Goal: Information Seeking & Learning: Find specific fact

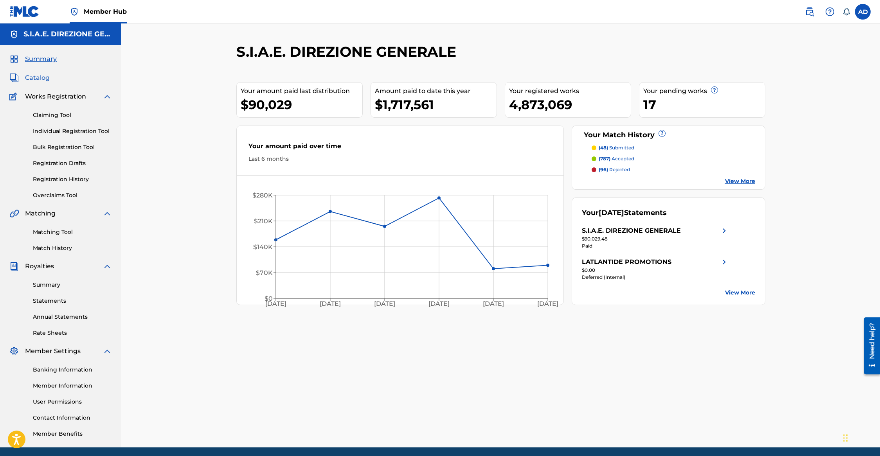
click at [40, 81] on span "Catalog" at bounding box center [37, 77] width 25 height 9
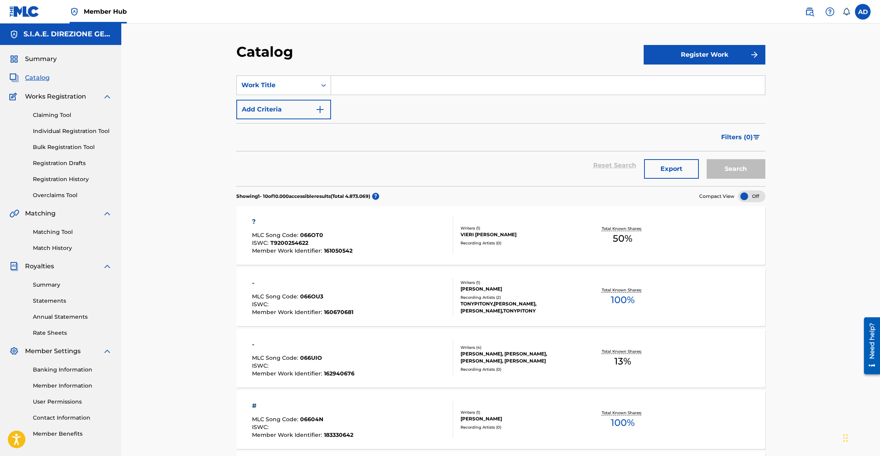
click at [408, 88] on input "Search Form" at bounding box center [548, 85] width 434 height 19
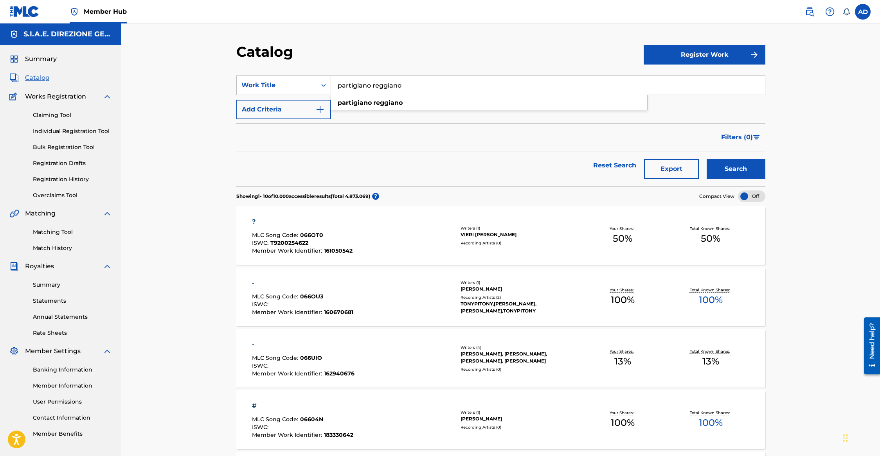
type input "partigiano reggiano"
click at [706, 159] on button "Search" at bounding box center [735, 169] width 59 height 20
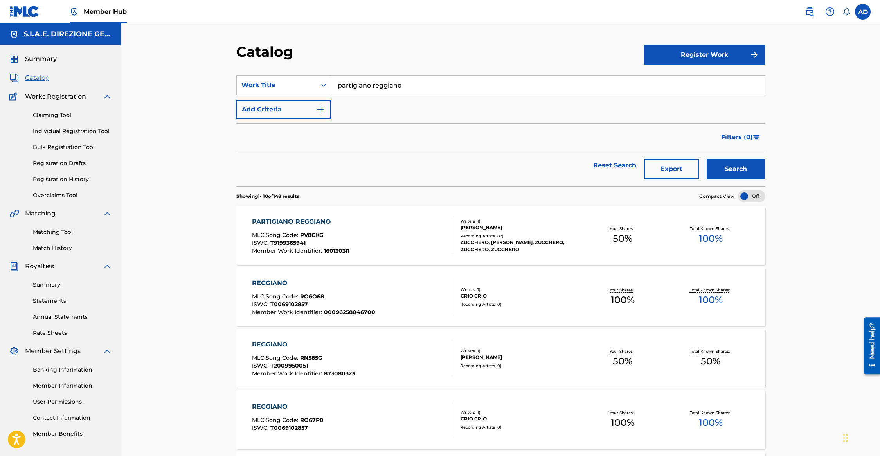
click at [276, 223] on div "PARTIGIANO REGGIANO" at bounding box center [300, 221] width 97 height 9
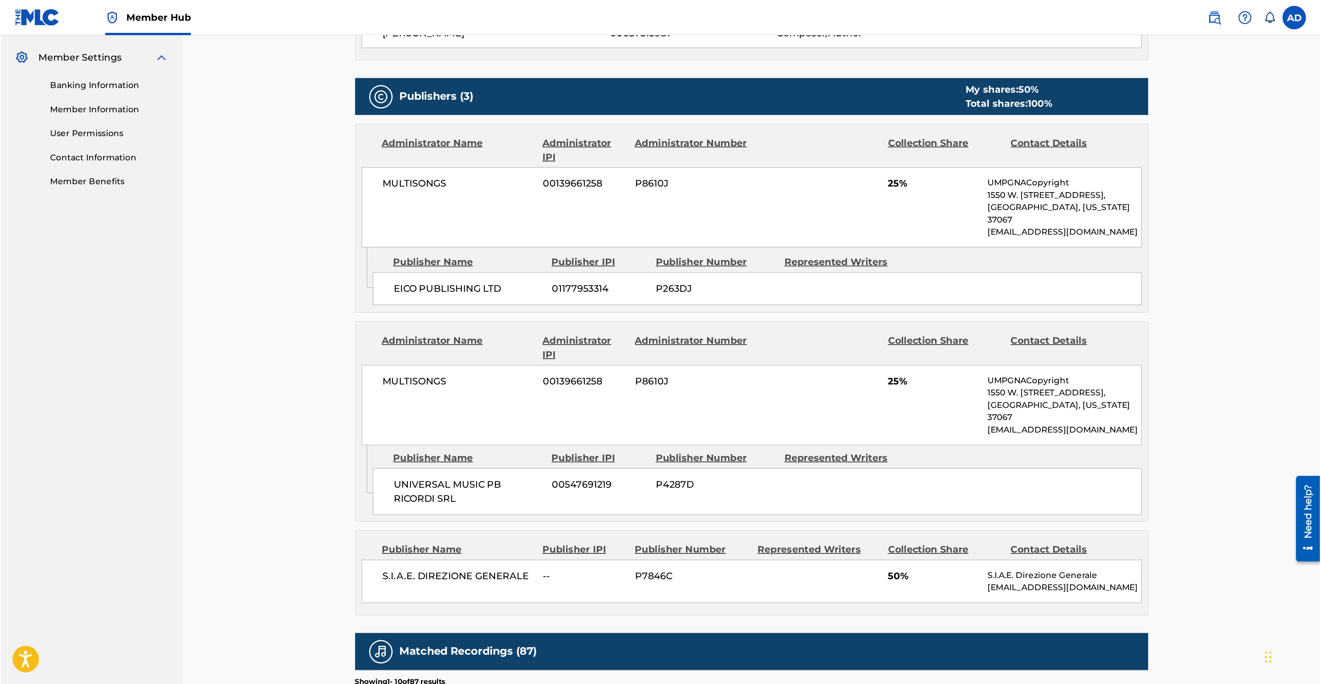
scroll to position [313, 0]
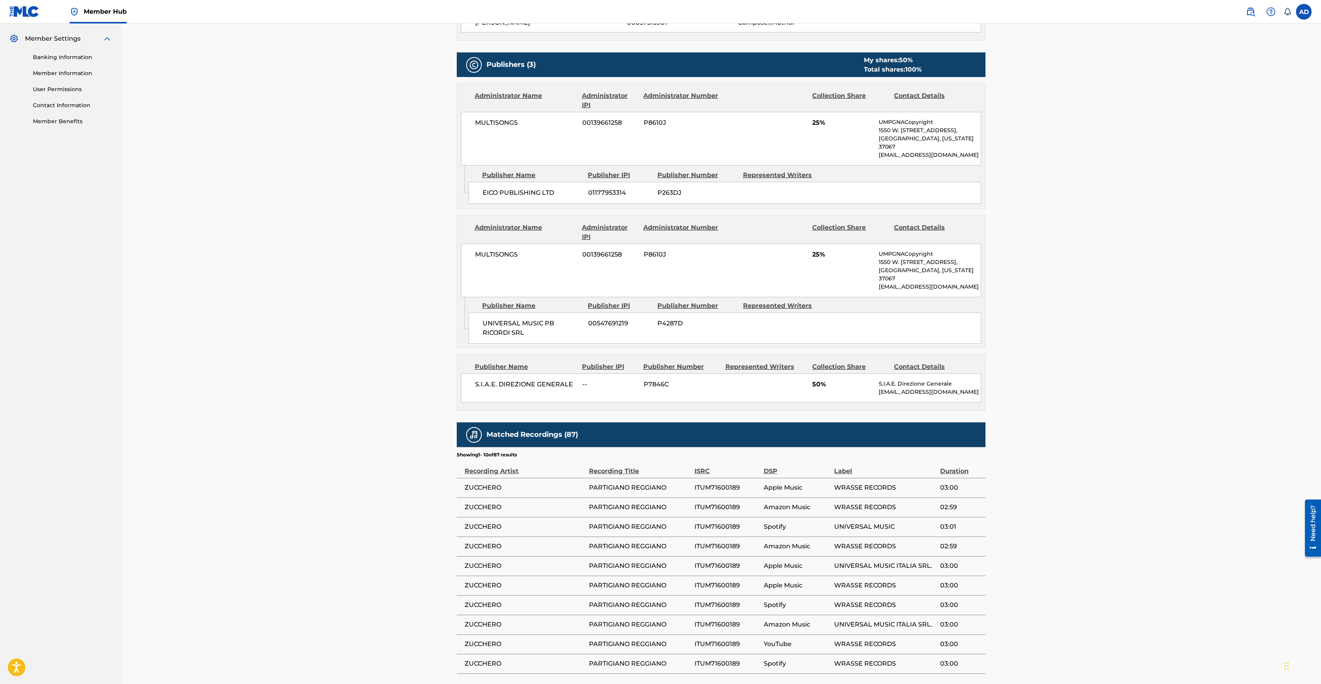
drag, startPoint x: 880, startPoint y: 2, endPoint x: 349, endPoint y: 305, distance: 611.3
click at [349, 305] on div "< Back to results Edit Last Edited: [DATE] Source: CWR PARTIGIANO REGGIANO Work…" at bounding box center [721, 222] width 1200 height 1023
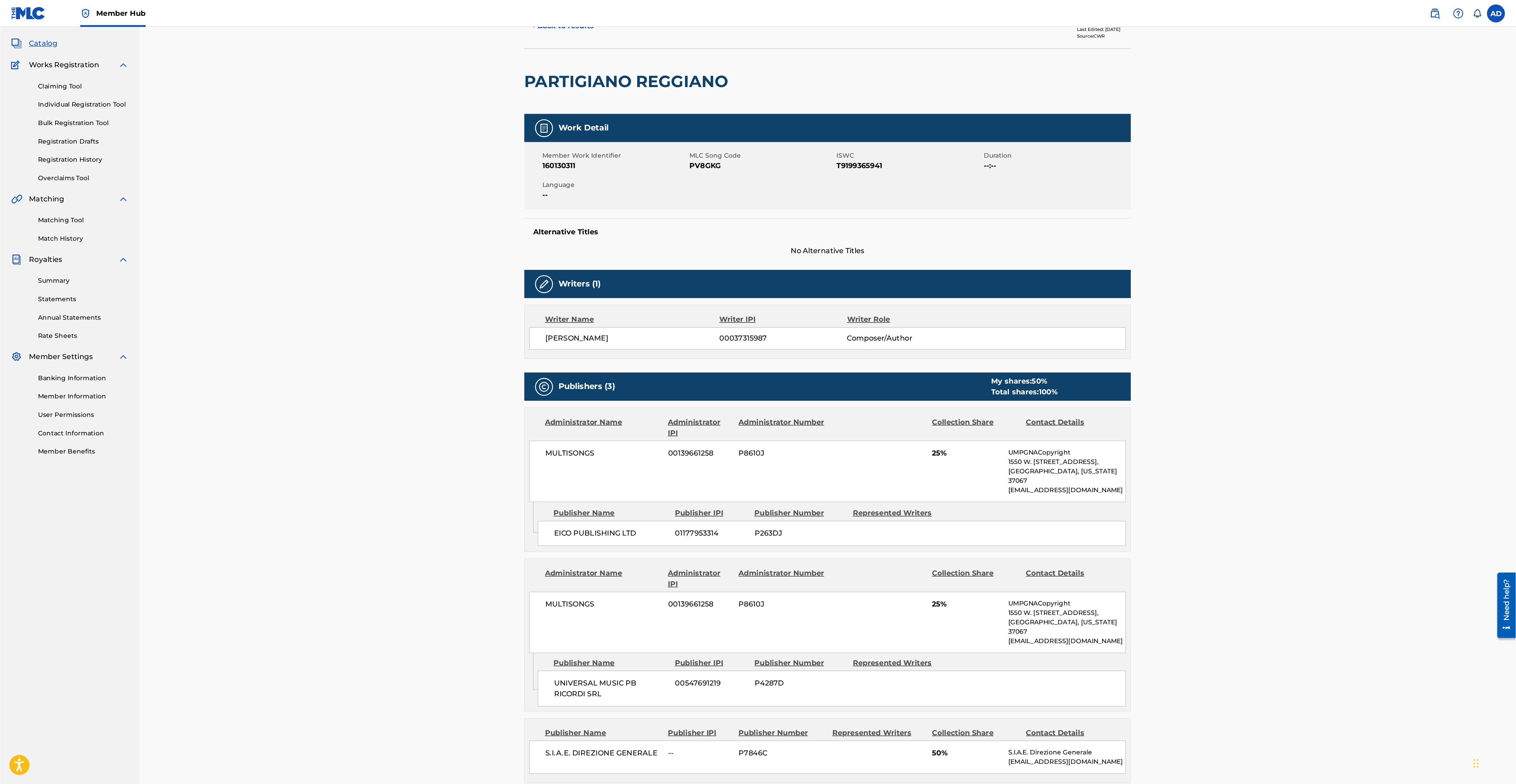
scroll to position [0, 0]
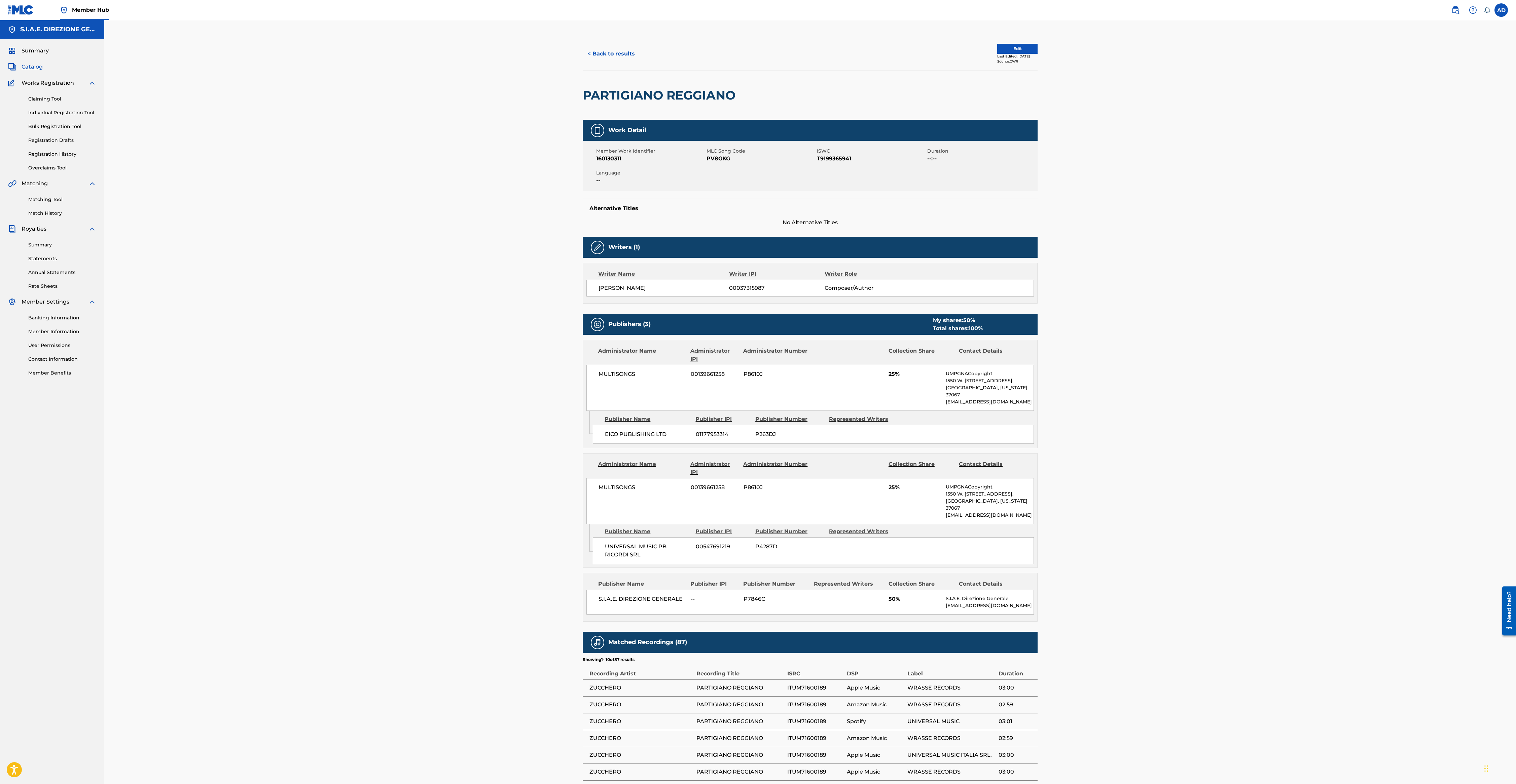
drag, startPoint x: 1050, startPoint y: 16, endPoint x: 312, endPoint y: 336, distance: 804.4
click at [312, 336] on div "< Back to results Edit Last Edited: [DATE] Source: CWR PARTIGIANO REGGIANO Work…" at bounding box center [809, 459] width 1411 height 879
click at [756, 313] on div "< Back to results Edit Last Edited: [DATE] Source: CWR PARTIGIANO REGGIANO Work…" at bounding box center [809, 459] width 1411 height 879
